Goal: Information Seeking & Learning: Find specific fact

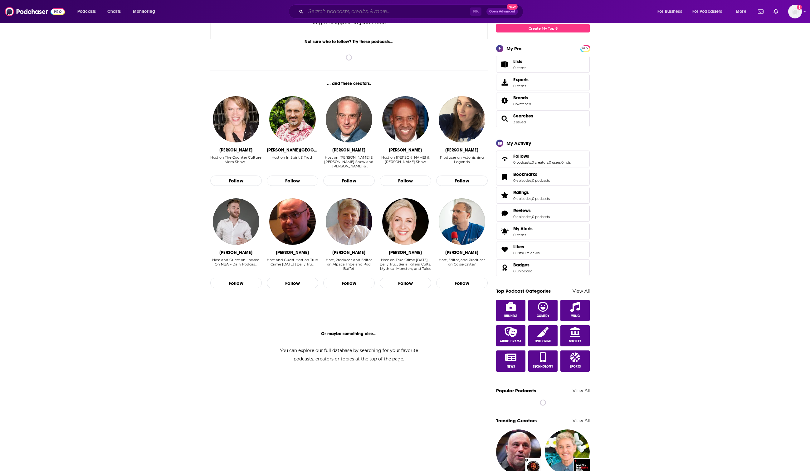
click at [340, 12] on input "Search podcasts, credits, & more..." at bounding box center [388, 12] width 164 height 10
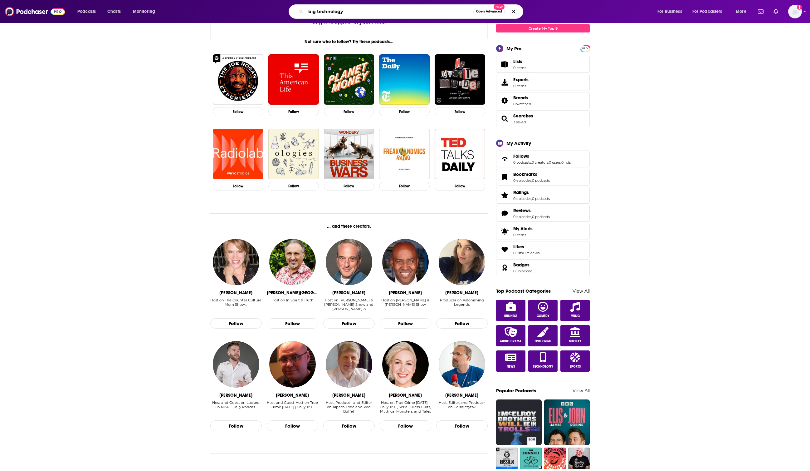
type input "big technology"
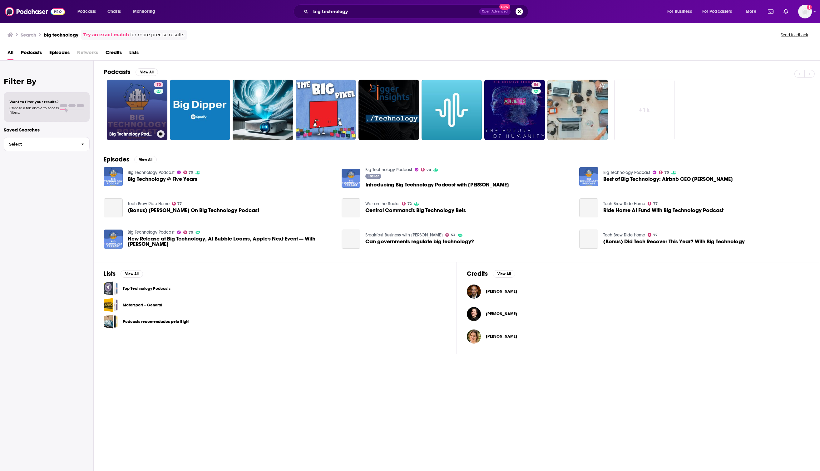
click at [125, 121] on link "70 Big Technology Podcast" at bounding box center [137, 110] width 61 height 61
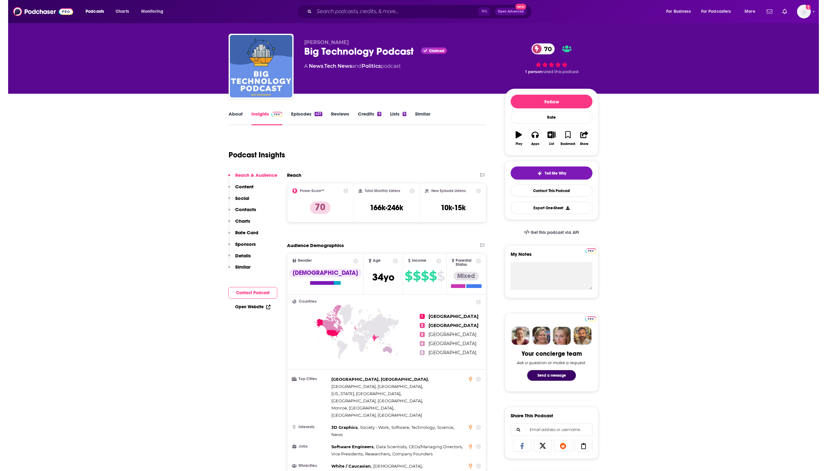
scroll to position [4, 0]
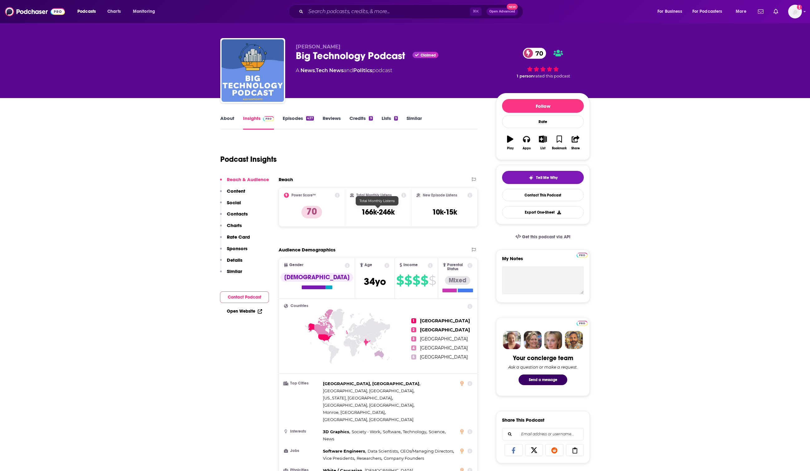
click at [359, 214] on div "Total Monthly Listens 166k-246k" at bounding box center [378, 207] width 57 height 29
drag, startPoint x: 359, startPoint y: 214, endPoint x: 400, endPoint y: 213, distance: 40.3
click at [400, 213] on div "Total Monthly Listens 166k-246k" at bounding box center [378, 207] width 57 height 29
copy div "166k-246k"
drag, startPoint x: 383, startPoint y: 213, endPoint x: 433, endPoint y: 151, distance: 79.3
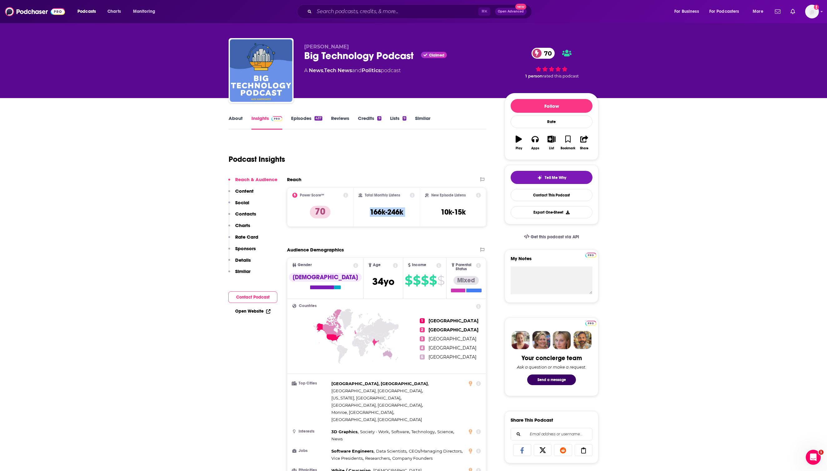
scroll to position [0, 0]
